Goal: Task Accomplishment & Management: Use online tool/utility

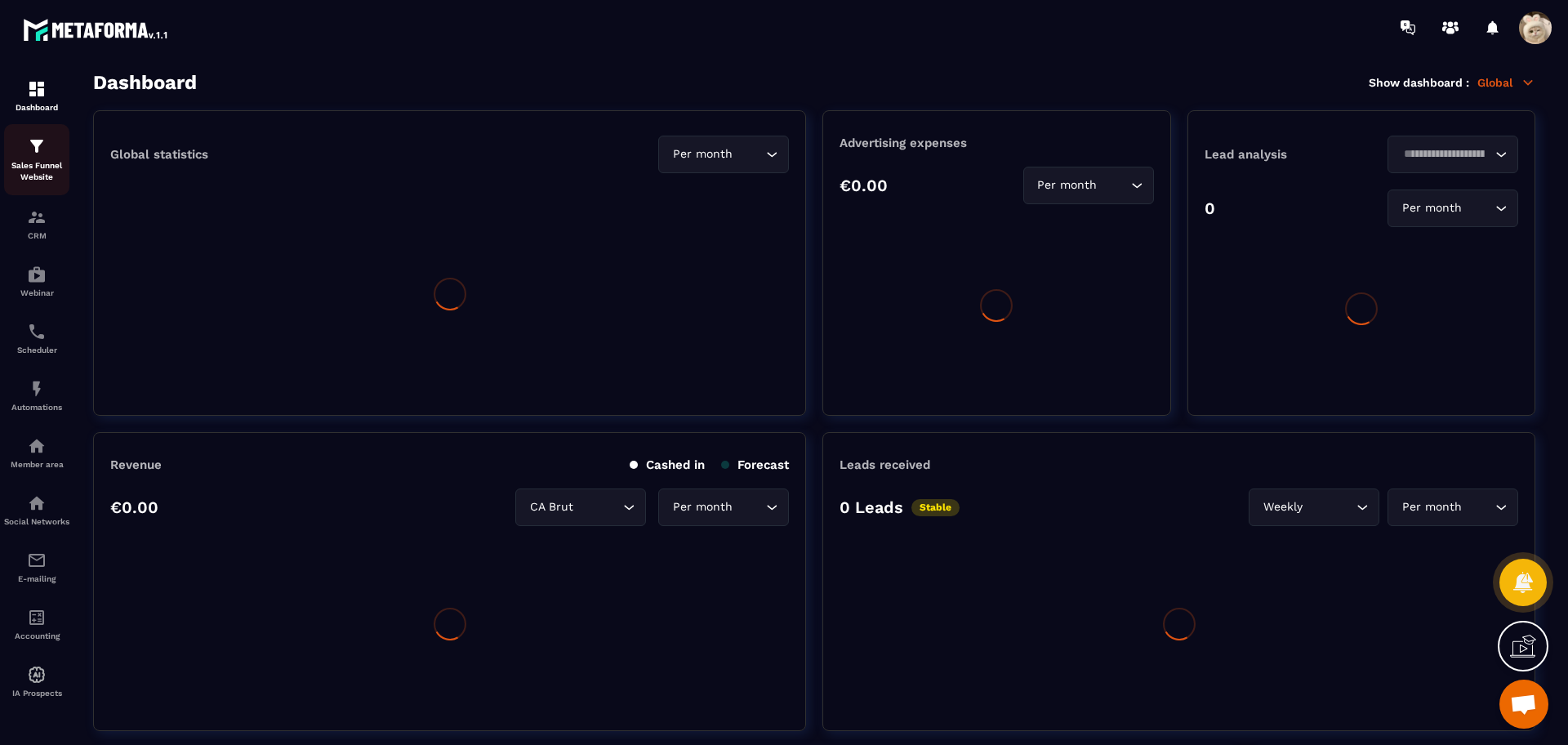
click at [37, 168] on p "Sales Funnel Website" at bounding box center [37, 171] width 65 height 23
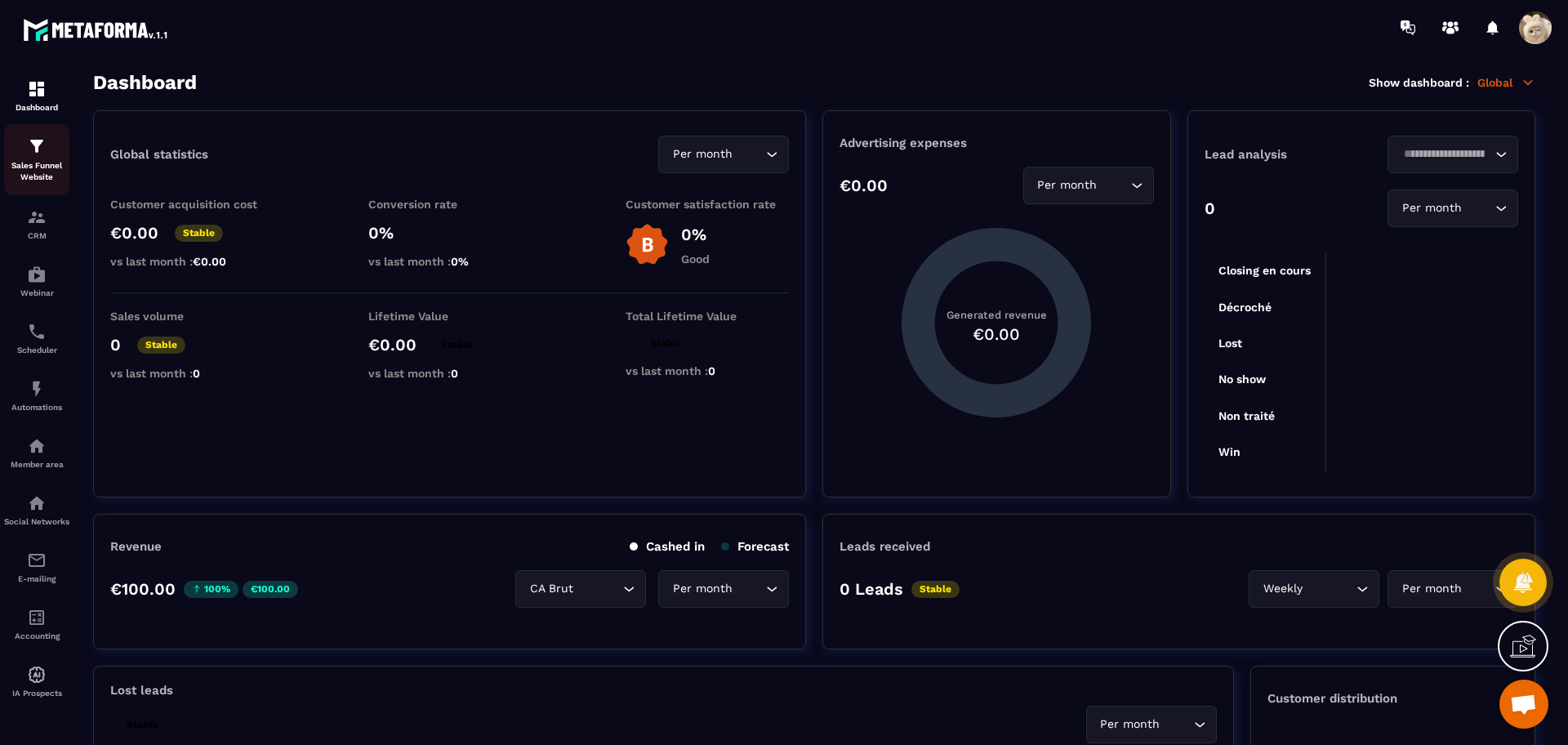
click at [37, 168] on p "Sales Funnel Website" at bounding box center [37, 171] width 65 height 23
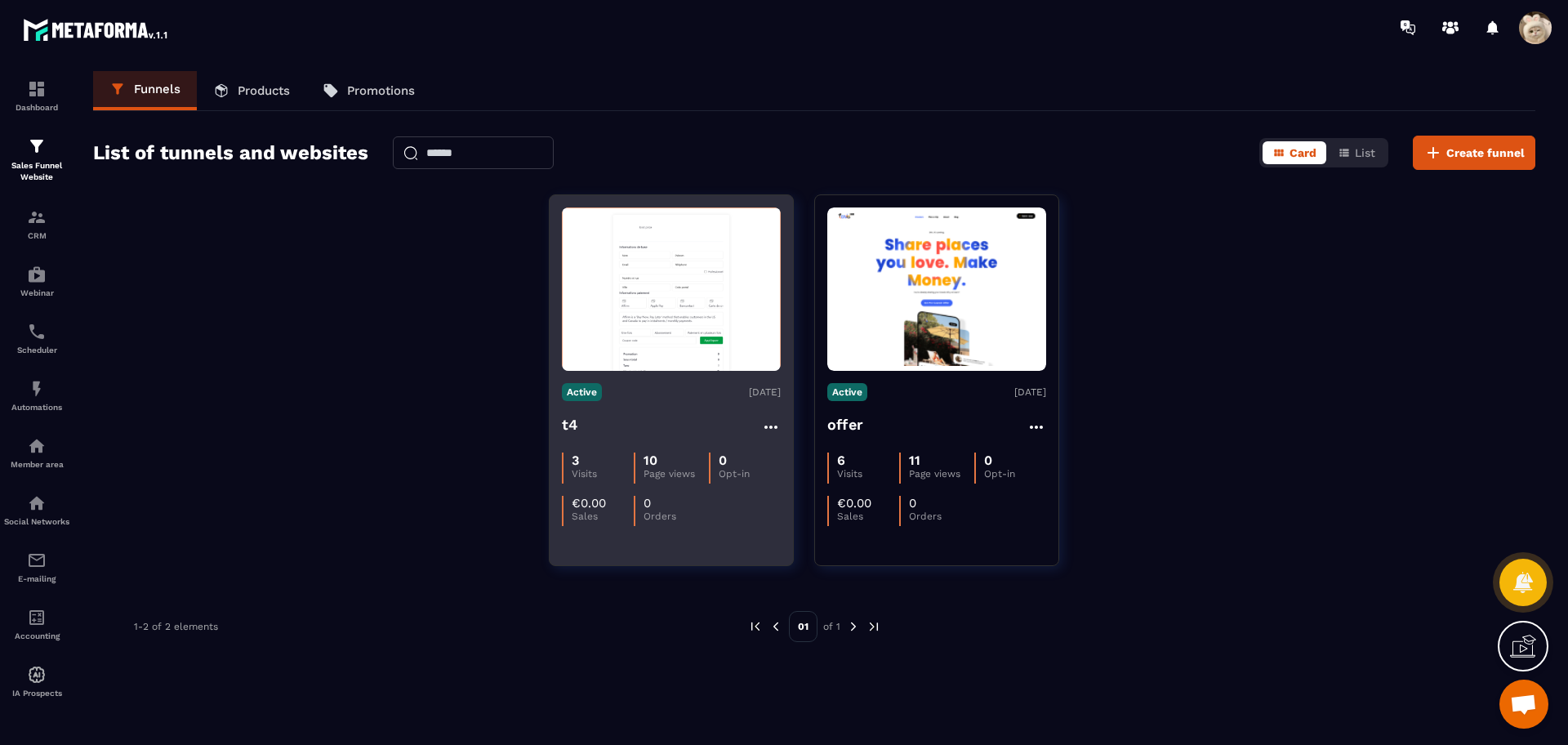
click at [656, 447] on div "3 Visits 10 Page views 0 Opt-in €0.00 Sales 0 Orders" at bounding box center [671, 483] width 219 height 86
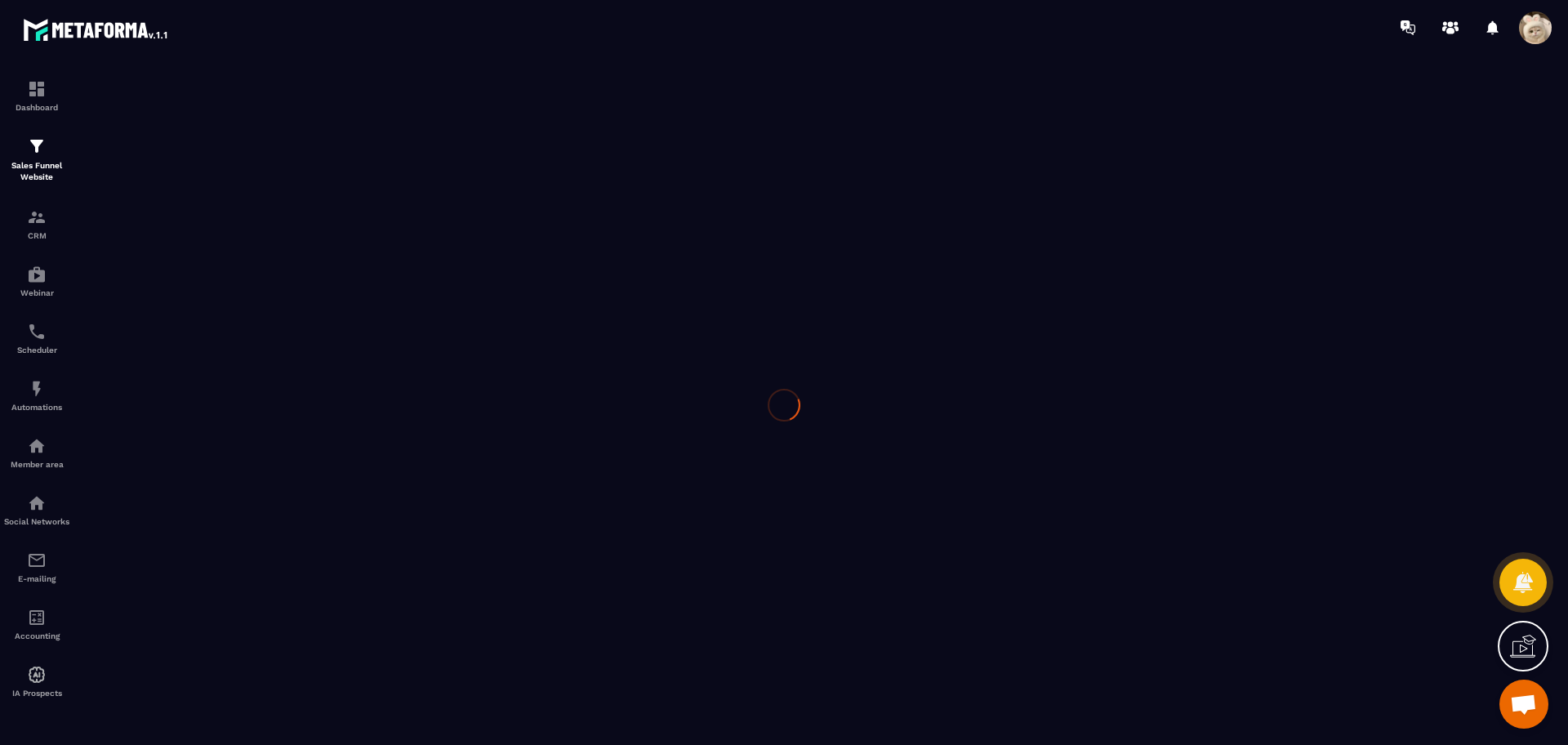
click at [656, 447] on div at bounding box center [784, 405] width 1568 height 701
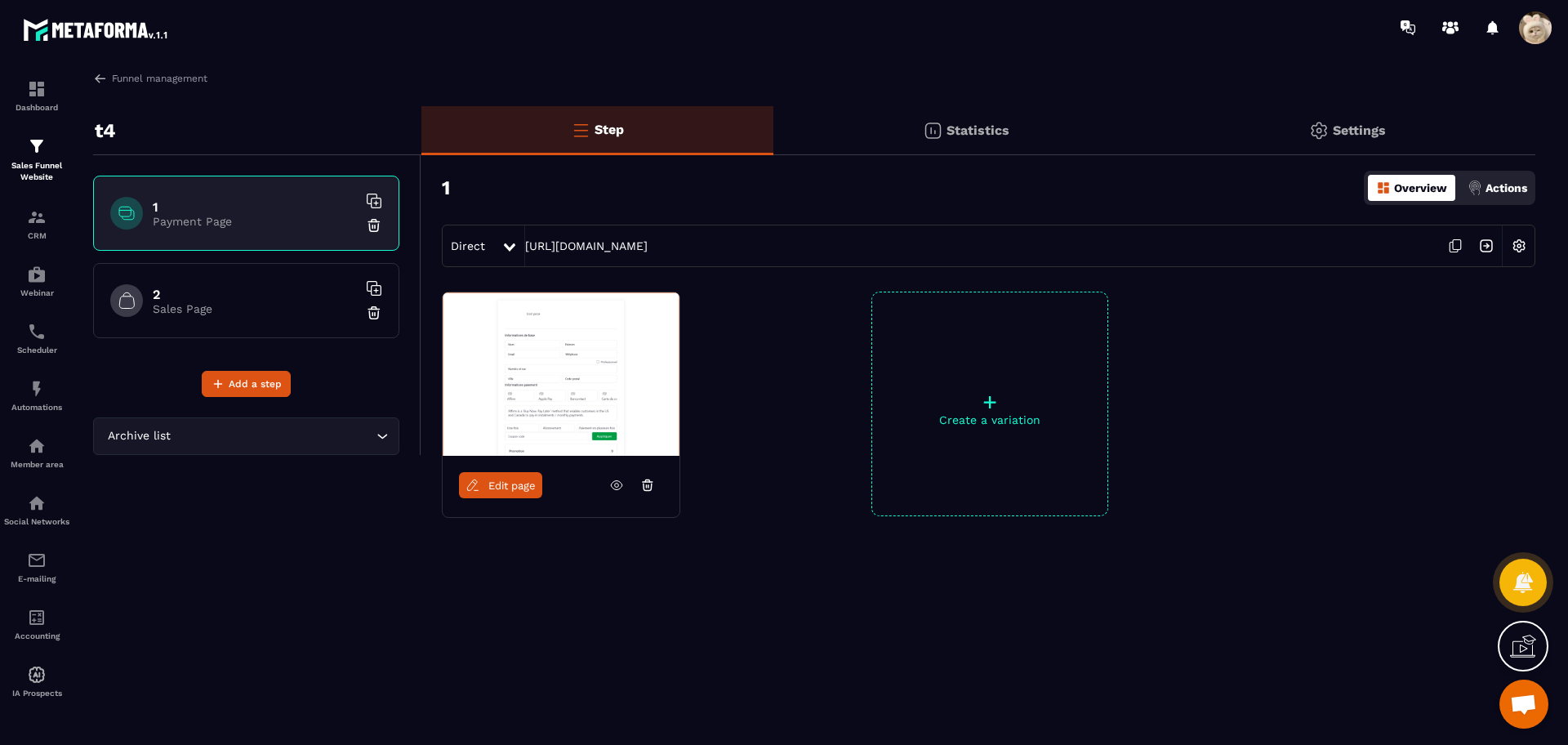
click at [250, 309] on p "Sales Page" at bounding box center [254, 309] width 204 height 13
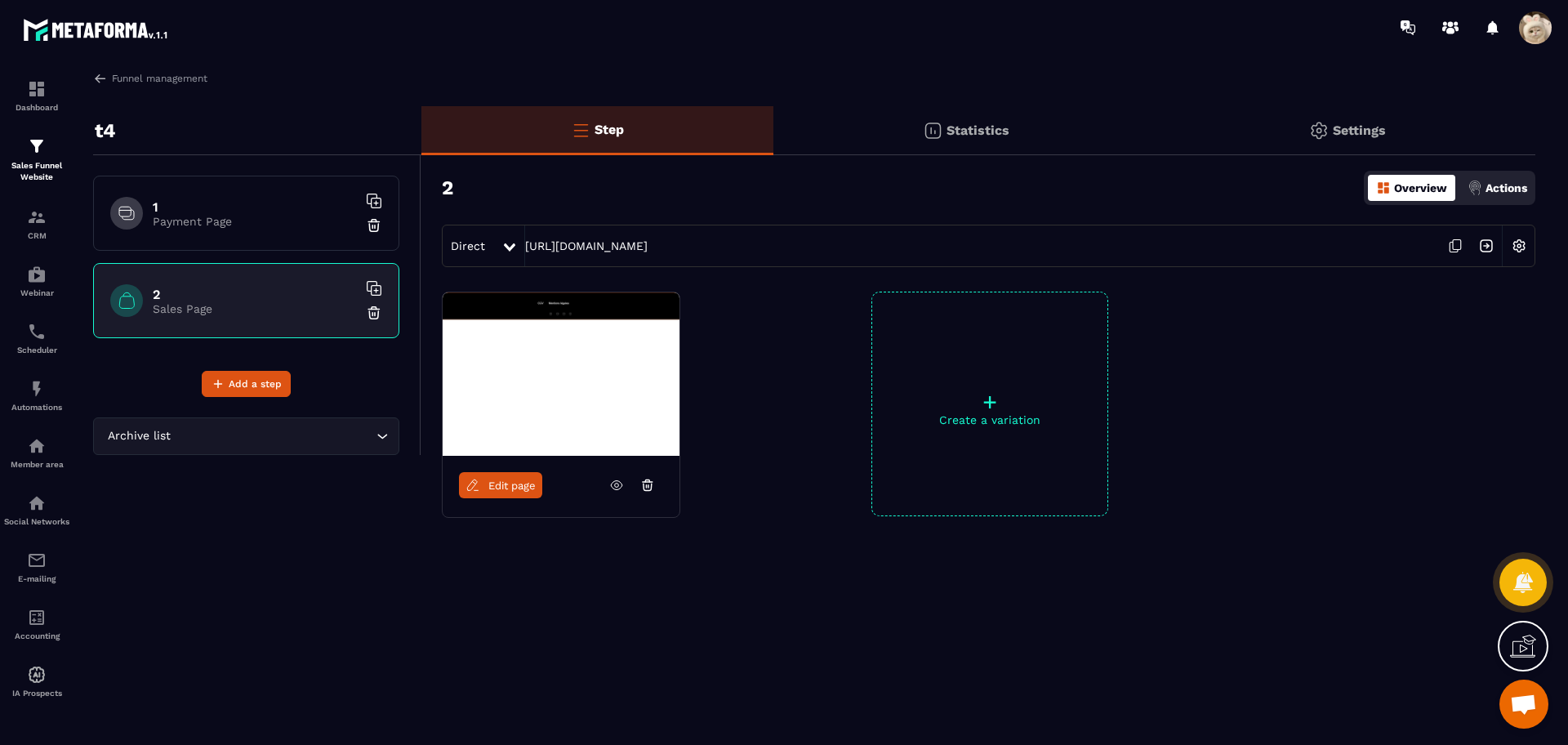
click at [524, 485] on span "Edit page" at bounding box center [512, 485] width 47 height 13
